Goal: Task Accomplishment & Management: Manage account settings

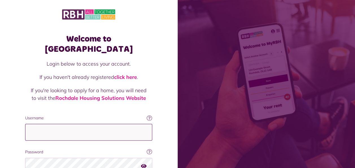
type input "**********"
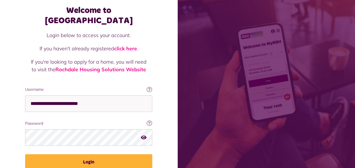
scroll to position [31, 0]
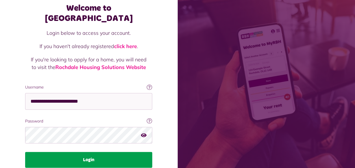
click at [116, 152] on button "Login" at bounding box center [88, 160] width 127 height 16
click at [117, 152] on button "Login" at bounding box center [88, 160] width 127 height 16
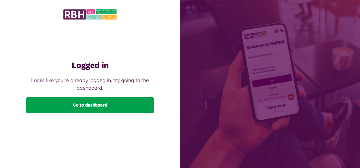
click at [104, 107] on link "Go to dashboard" at bounding box center [89, 105] width 127 height 16
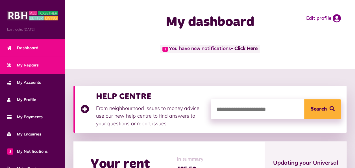
click at [41, 64] on link "My Repairs" at bounding box center [32, 65] width 65 height 17
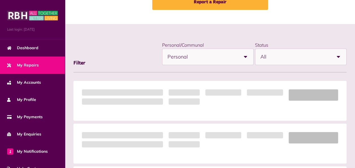
scroll to position [46, 0]
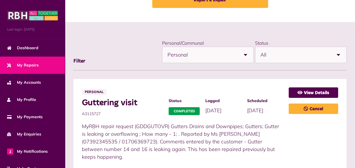
click at [339, 54] on b at bounding box center [339, 55] width 16 height 16
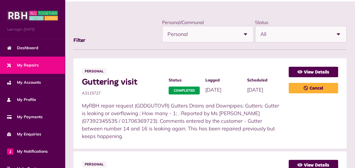
scroll to position [65, 0]
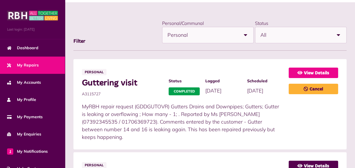
click at [296, 72] on link "View Details" at bounding box center [313, 73] width 49 height 10
click at [310, 72] on link "View Details" at bounding box center [313, 73] width 49 height 10
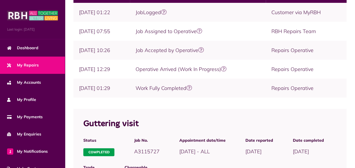
scroll to position [130, 0]
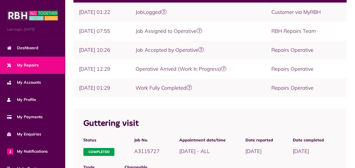
click at [192, 88] on icon at bounding box center [190, 88] width 6 height 6
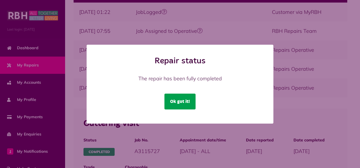
click at [180, 103] on button "Ok got it!" at bounding box center [179, 102] width 31 height 16
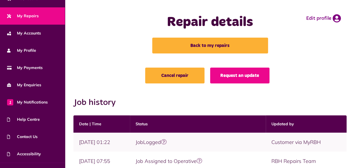
scroll to position [51, 0]
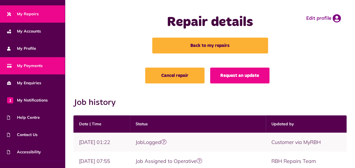
click at [30, 64] on span "My Payments" at bounding box center [25, 66] width 36 height 6
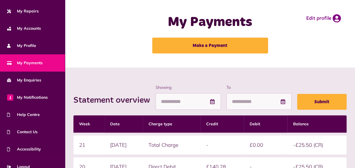
scroll to position [61, 0]
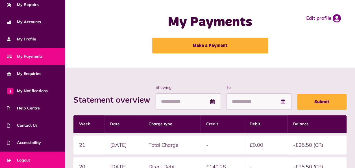
click at [27, 159] on span "Logout" at bounding box center [18, 160] width 23 height 6
